Goal: Information Seeking & Learning: Find specific fact

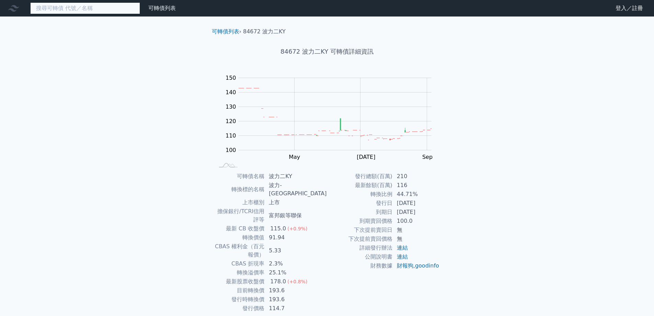
click at [81, 11] on input at bounding box center [85, 8] width 110 height 12
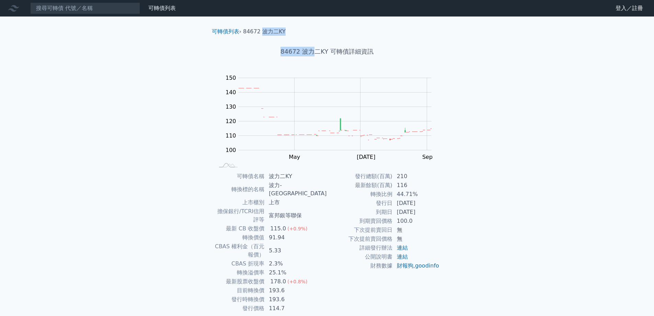
drag, startPoint x: 263, startPoint y: 33, endPoint x: 256, endPoint y: 24, distance: 11.2
click at [316, 40] on div "可轉債列表 › 84672 波力二KY 84672 波力二KY 可轉債詳細資訊 Zoom Out 100 80 90 100 110 120 130 140 …" at bounding box center [327, 179] width 242 height 326
click at [285, 37] on div "84672 波力二KY 可轉債詳細資訊" at bounding box center [327, 52] width 242 height 32
drag, startPoint x: 287, startPoint y: 31, endPoint x: 262, endPoint y: 30, distance: 24.7
click at [262, 30] on ol "可轉債列表 › 84672 波力二KY" at bounding box center [327, 31] width 242 height 8
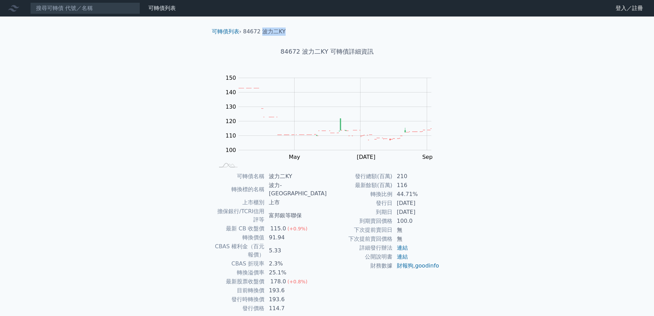
copy li "波力二KY"
click at [79, 7] on input at bounding box center [85, 8] width 110 height 12
paste input "波力二KY"
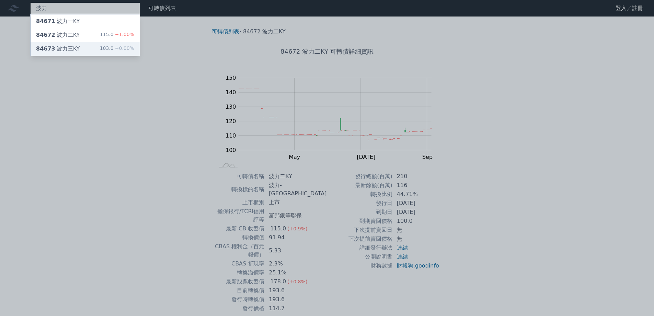
type input "波力"
click at [67, 44] on div "84673 波力三KY 103.0 +0.00%" at bounding box center [85, 49] width 109 height 14
